Goal: Check status: Check status

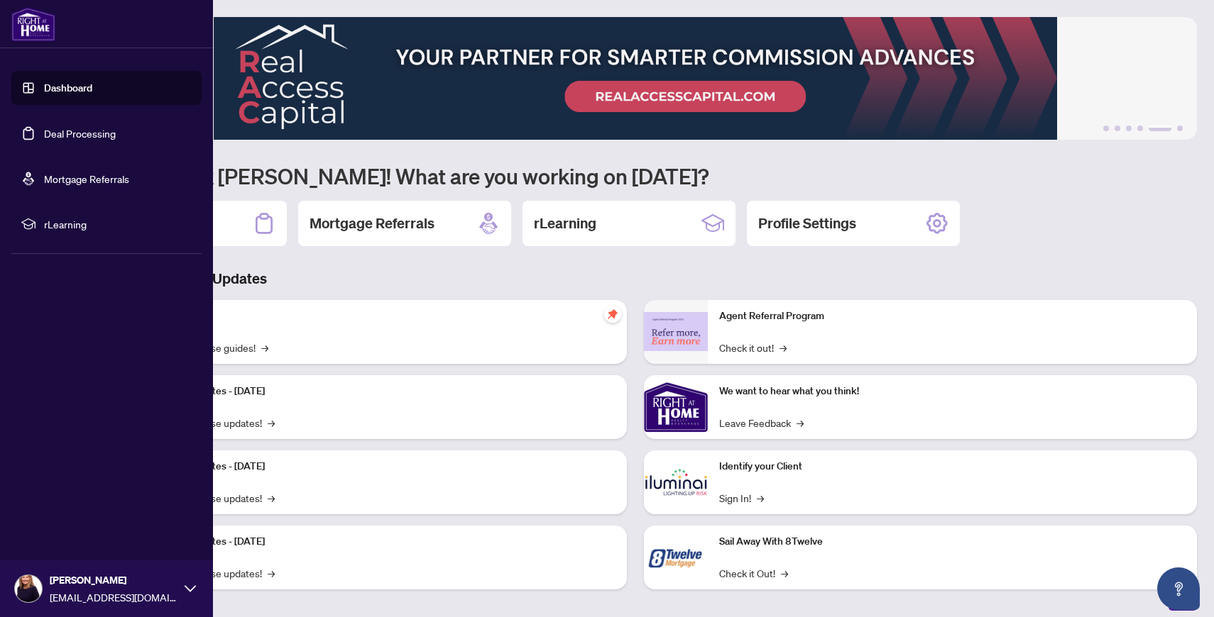
scroll to position [10, 0]
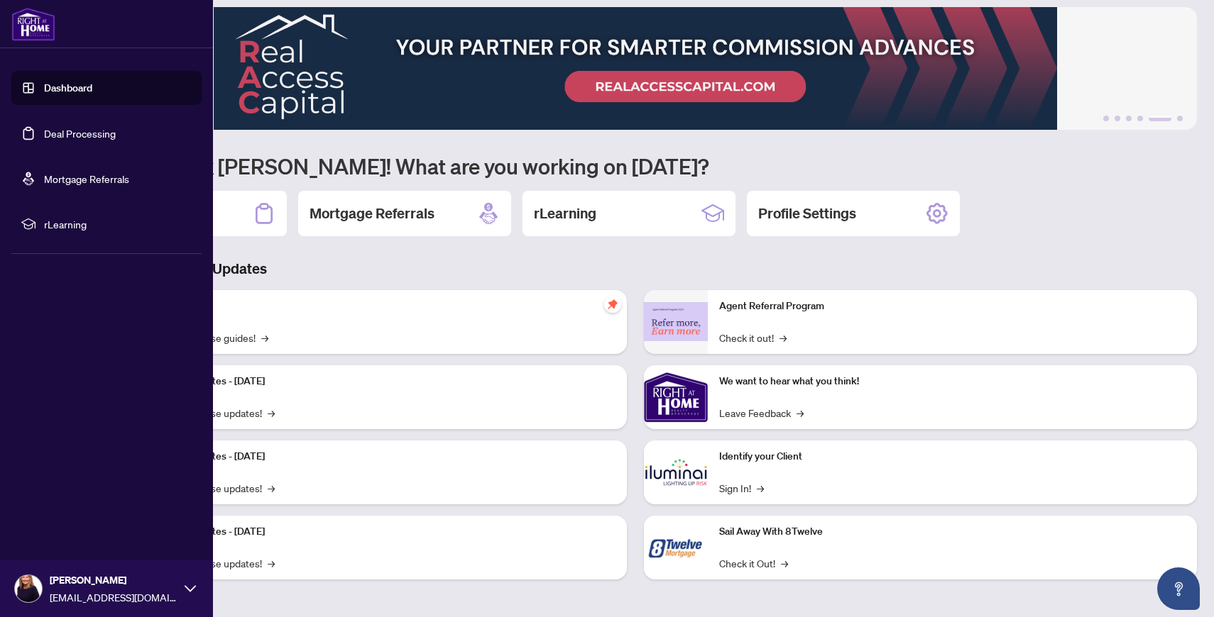
click at [99, 133] on link "Deal Processing" at bounding box center [80, 133] width 72 height 13
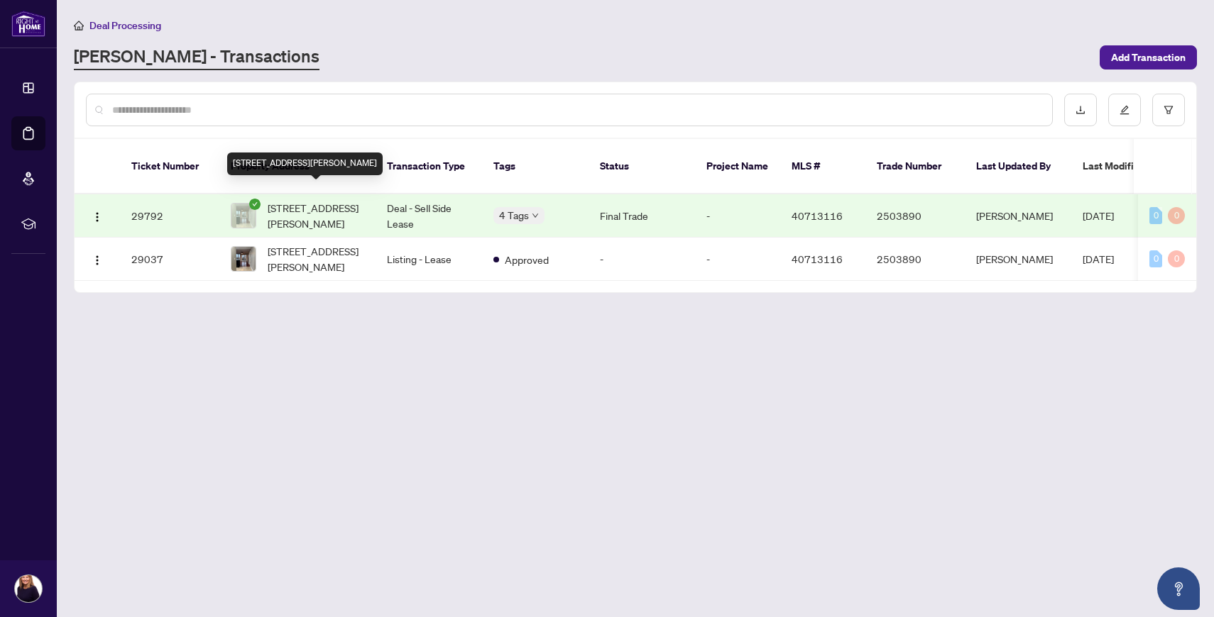
click at [312, 200] on span "[STREET_ADDRESS][PERSON_NAME]" at bounding box center [316, 215] width 97 height 31
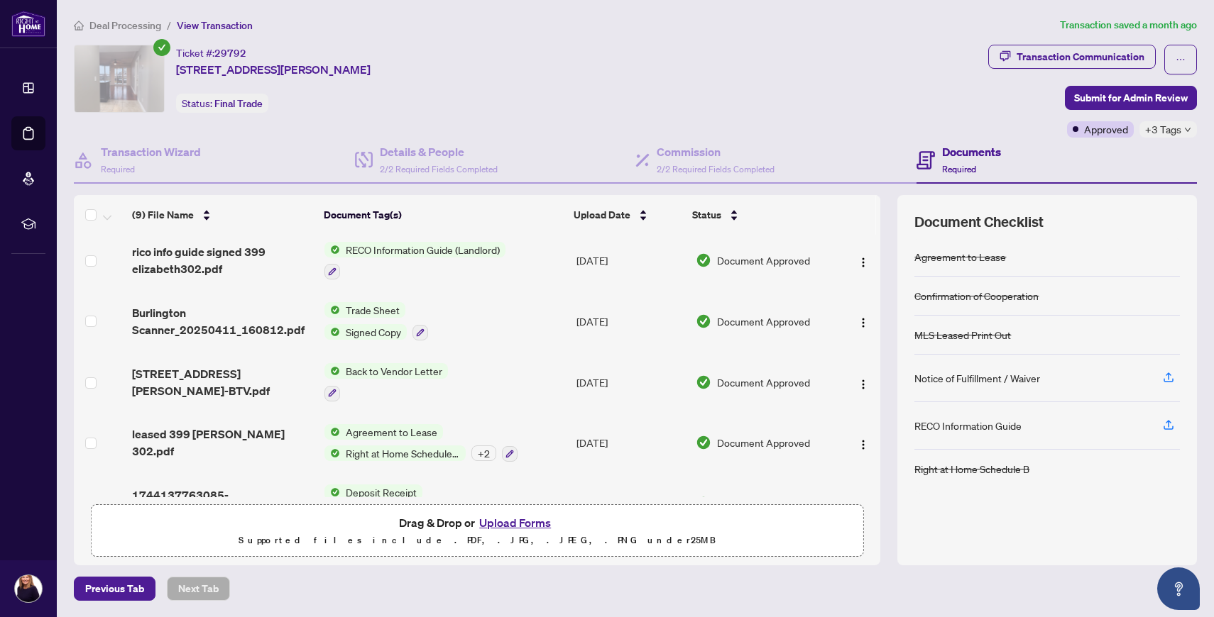
scroll to position [265, 0]
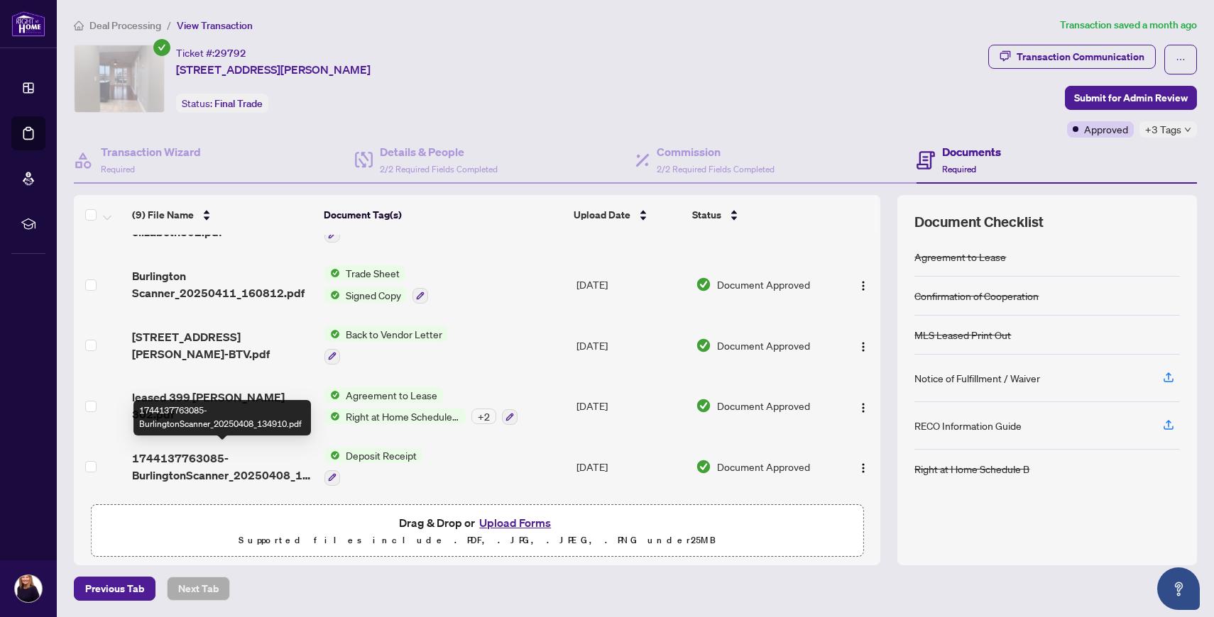
click at [157, 456] on span "1744137763085-BurlingtonScanner_20250408_134910.pdf" at bounding box center [222, 467] width 181 height 34
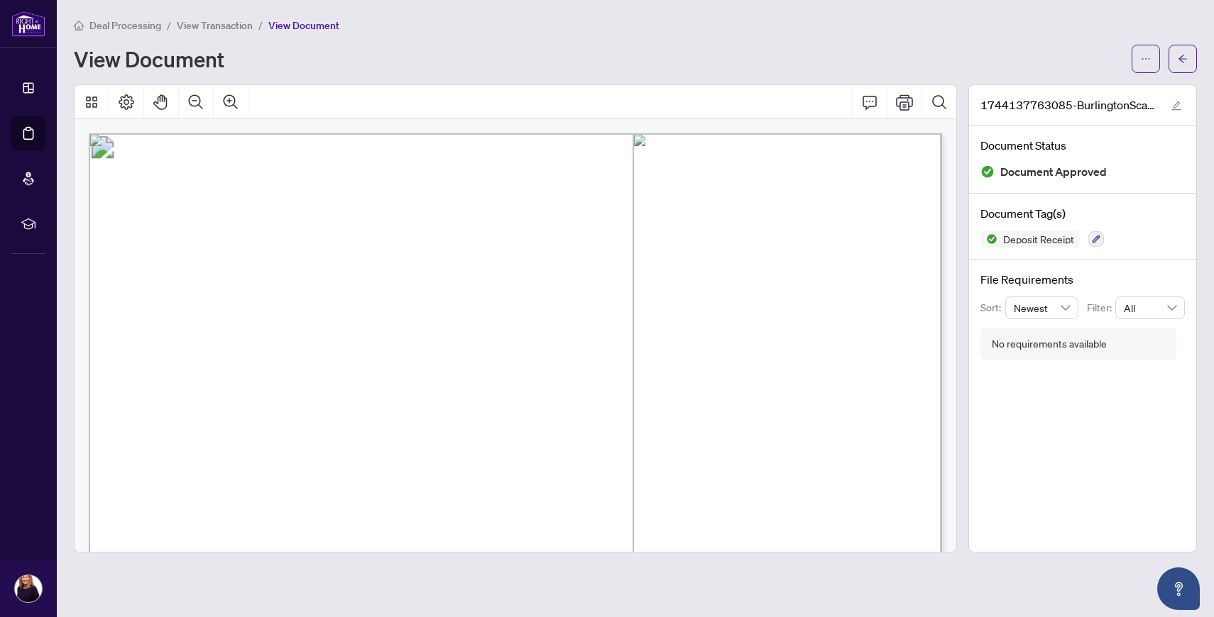
click at [366, 51] on div "View Document" at bounding box center [598, 59] width 1049 height 23
